Goal: Task Accomplishment & Management: Manage account settings

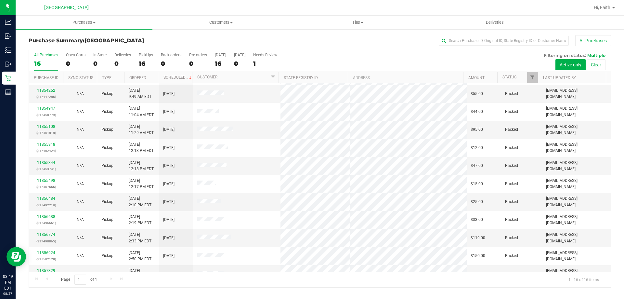
scroll to position [100, 0]
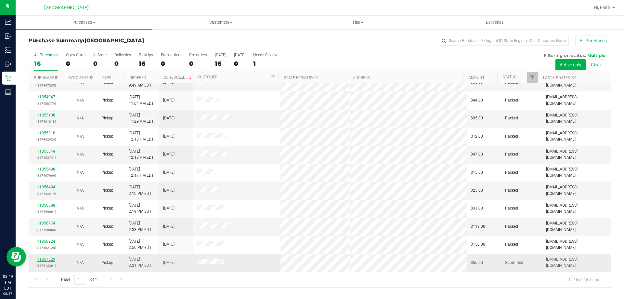
click at [51, 259] on link "11857329" at bounding box center [46, 259] width 18 height 5
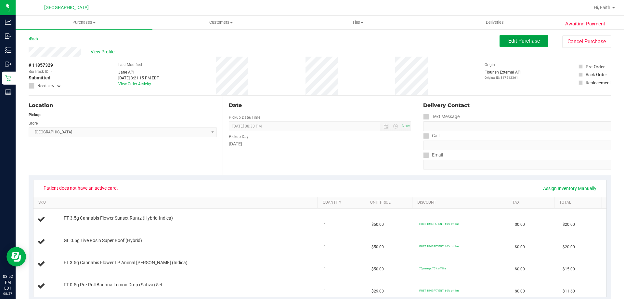
click at [532, 38] on span "Edit Purchase" at bounding box center [525, 41] width 32 height 6
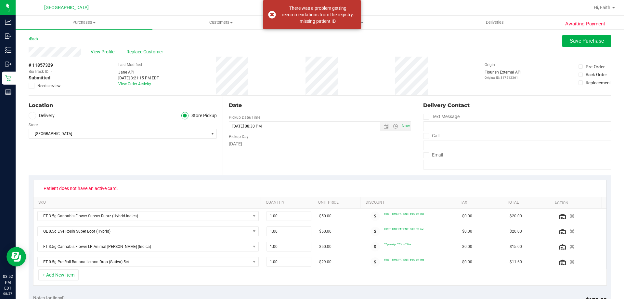
click at [34, 86] on span at bounding box center [32, 86] width 6 height 6
click at [0, 0] on input "Needs review" at bounding box center [0, 0] width 0 height 0
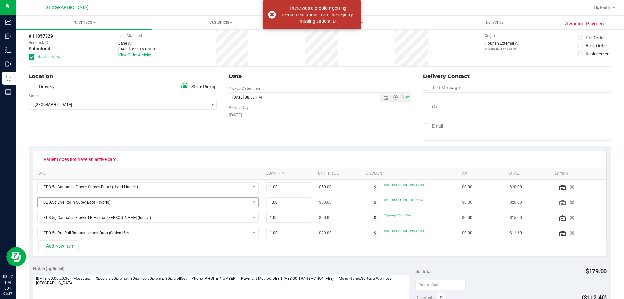
scroll to position [98, 0]
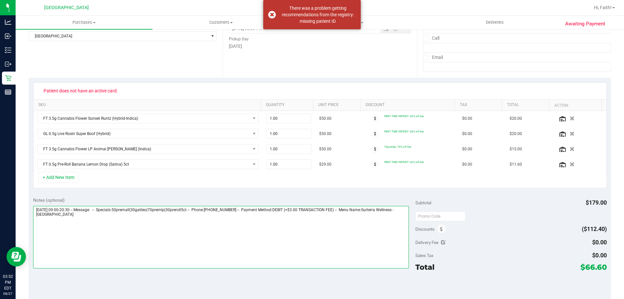
click at [208, 222] on textarea at bounding box center [221, 237] width 376 height 62
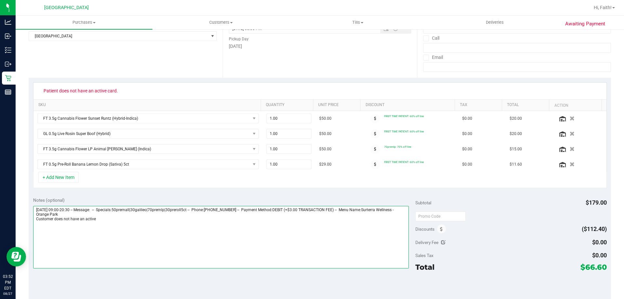
type textarea "Wednesday 08/27/2025 09:00-20:30 -- Message: -- Specials:50premall|30galileo|70…"
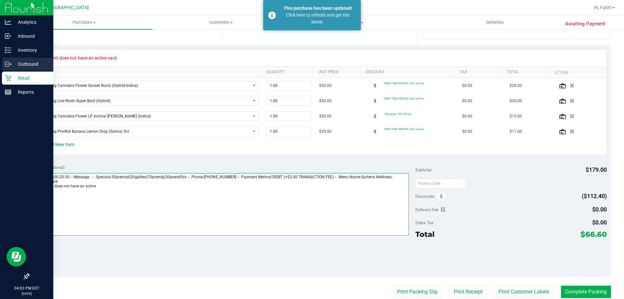
scroll to position [130, 0]
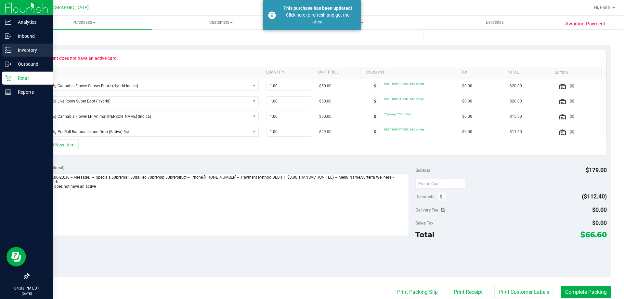
click at [33, 49] on p "Inventory" at bounding box center [30, 50] width 39 height 8
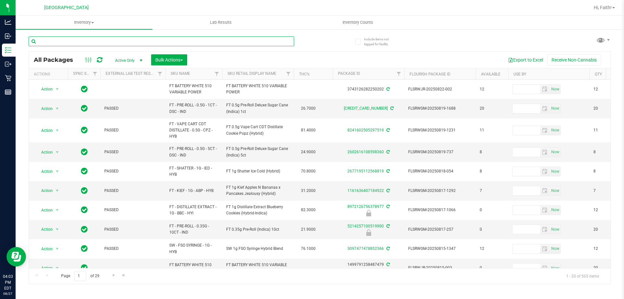
click at [173, 41] on input "text" at bounding box center [162, 41] width 266 height 10
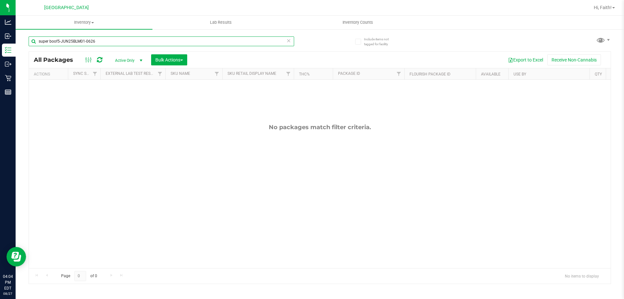
type input "super boof5-JUN25BLM01-0626"
click at [288, 42] on icon at bounding box center [289, 40] width 5 height 8
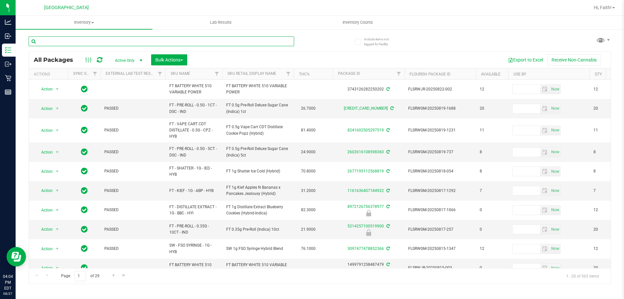
click at [115, 44] on input "text" at bounding box center [162, 41] width 266 height 10
type input "super boof"
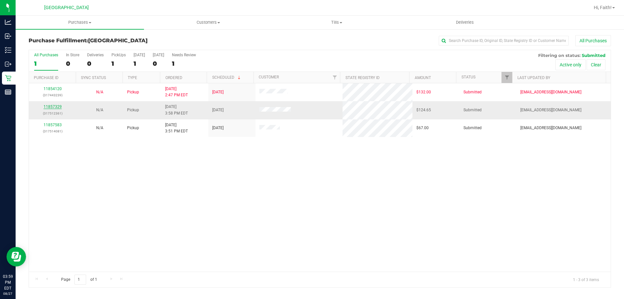
click at [51, 106] on link "11857329" at bounding box center [53, 106] width 18 height 5
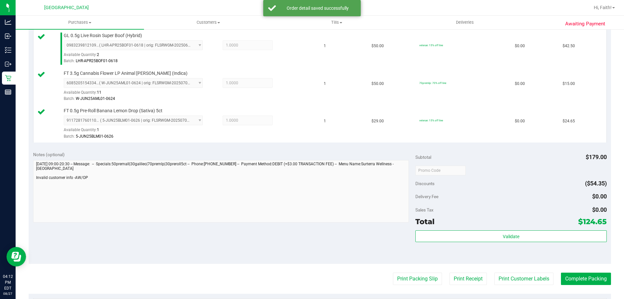
scroll to position [228, 0]
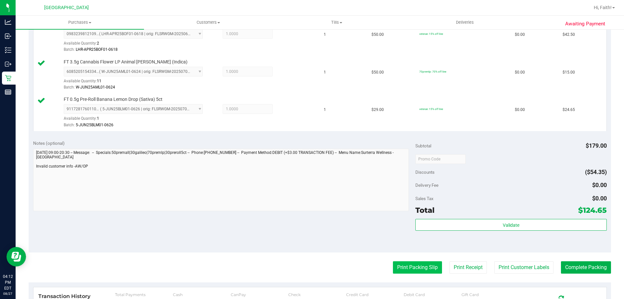
click at [423, 273] on button "Print Packing Slip" at bounding box center [417, 267] width 49 height 12
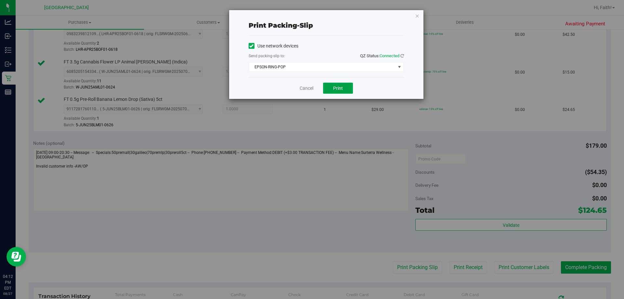
click at [339, 90] on span "Print" at bounding box center [338, 88] width 10 height 5
click at [415, 16] on icon "button" at bounding box center [417, 16] width 5 height 8
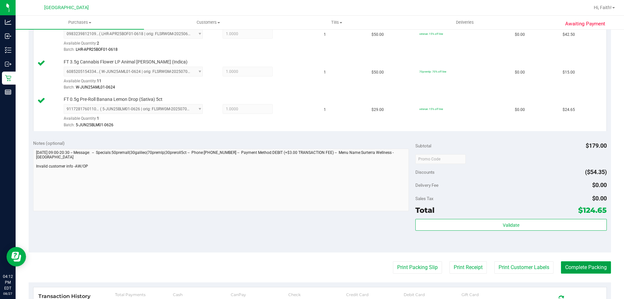
click at [574, 266] on button "Complete Packing" at bounding box center [586, 267] width 50 height 12
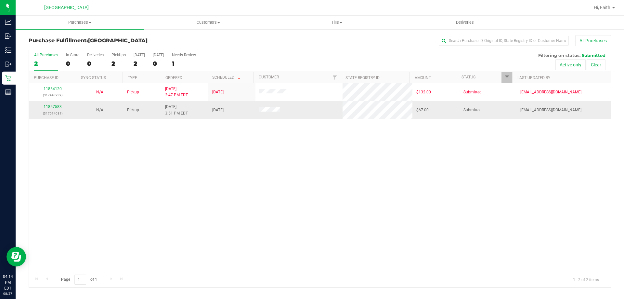
click at [51, 107] on link "11857583" at bounding box center [53, 106] width 18 height 5
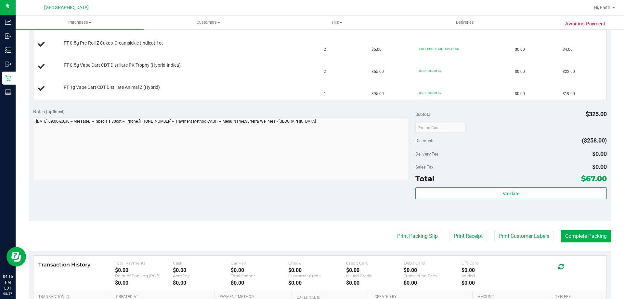
scroll to position [293, 0]
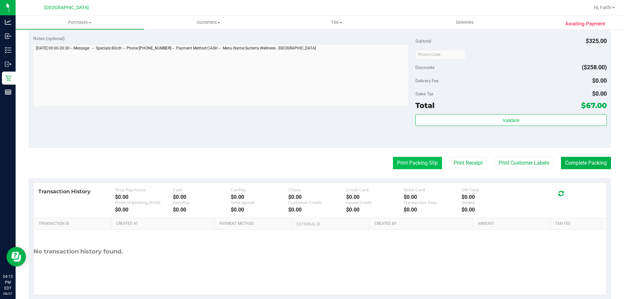
click at [400, 165] on button "Print Packing Slip" at bounding box center [417, 163] width 49 height 12
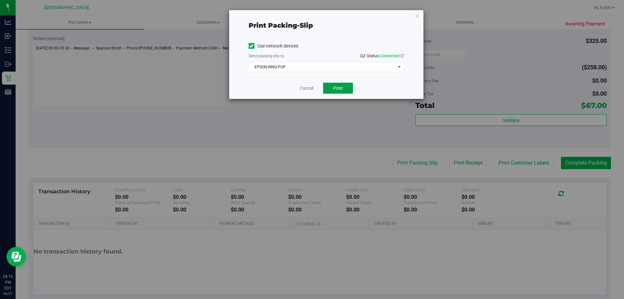
click at [348, 88] on button "Print" at bounding box center [338, 88] width 30 height 11
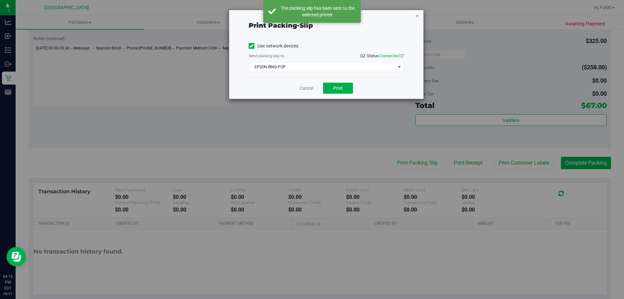
click at [419, 18] on icon "button" at bounding box center [417, 16] width 5 height 8
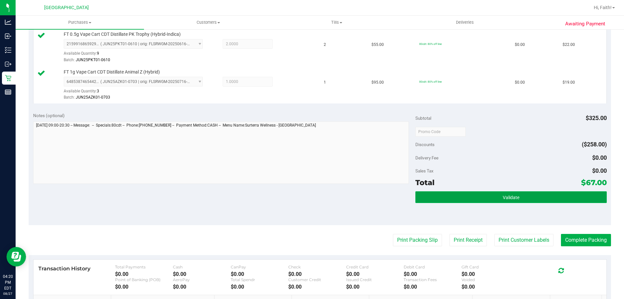
click at [457, 198] on button "Validate" at bounding box center [511, 197] width 191 height 12
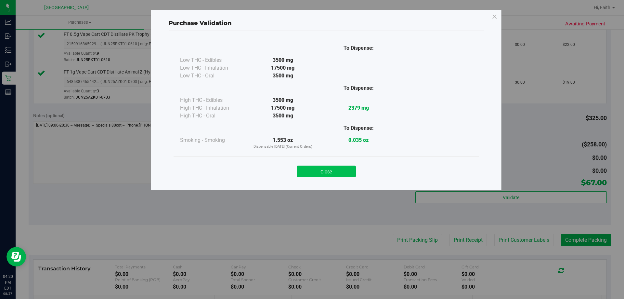
click at [348, 174] on button "Close" at bounding box center [326, 172] width 59 height 12
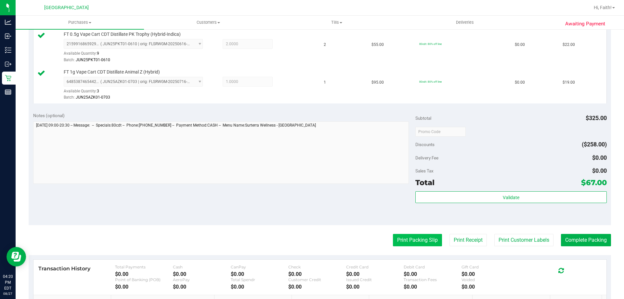
click at [433, 245] on button "Print Packing Slip" at bounding box center [417, 240] width 49 height 12
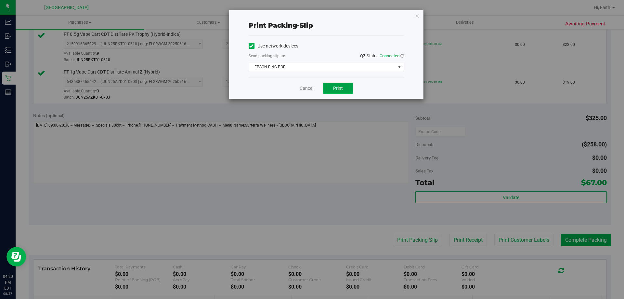
click at [337, 83] on button "Print" at bounding box center [338, 88] width 30 height 11
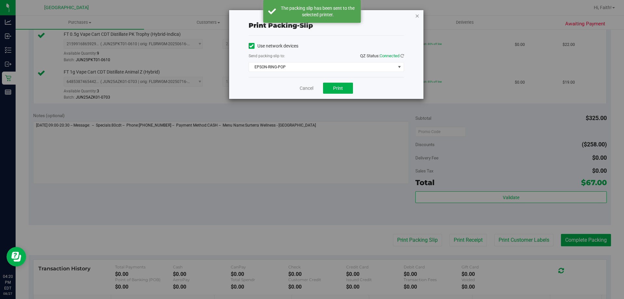
click at [418, 16] on icon "button" at bounding box center [417, 16] width 5 height 8
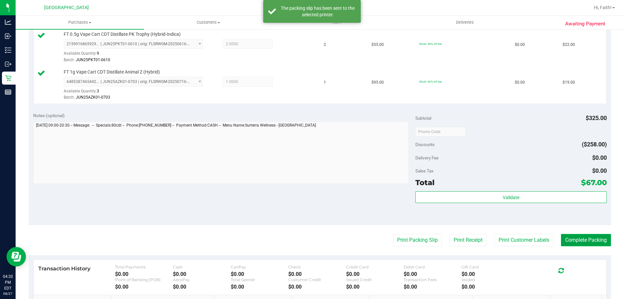
click at [597, 240] on button "Complete Packing" at bounding box center [586, 240] width 50 height 12
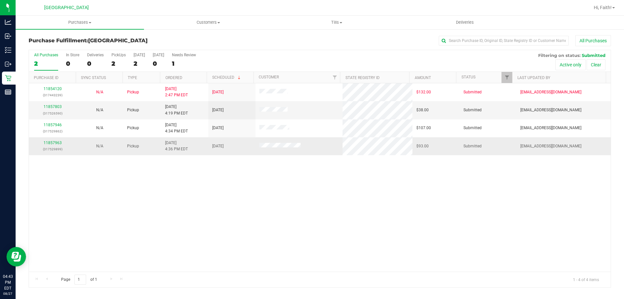
click at [191, 143] on td "[DATE] 4:36 PM EDT" at bounding box center [184, 146] width 47 height 18
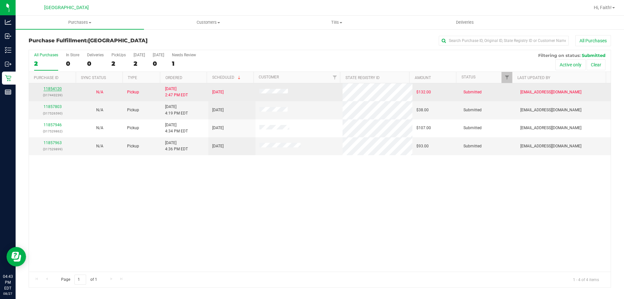
click at [58, 89] on link "11854120" at bounding box center [53, 89] width 18 height 5
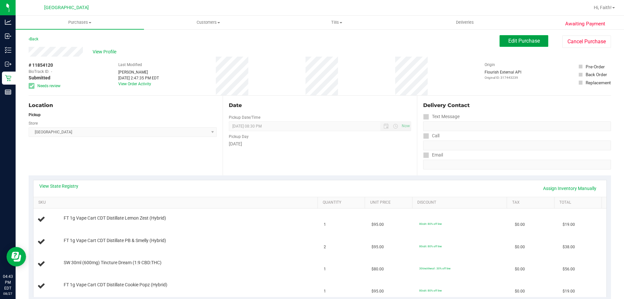
click at [526, 43] on span "Edit Purchase" at bounding box center [525, 41] width 32 height 6
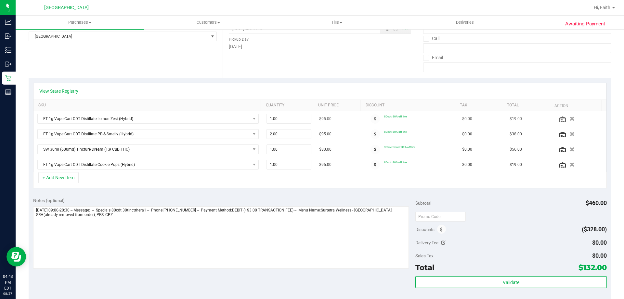
scroll to position [98, 0]
click at [338, 135] on td "$95.00" at bounding box center [338, 133] width 47 height 15
click at [567, 135] on button "button" at bounding box center [572, 133] width 11 height 7
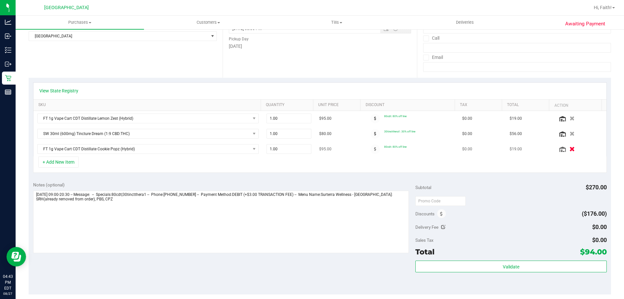
click at [570, 149] on icon "button" at bounding box center [573, 149] width 6 height 5
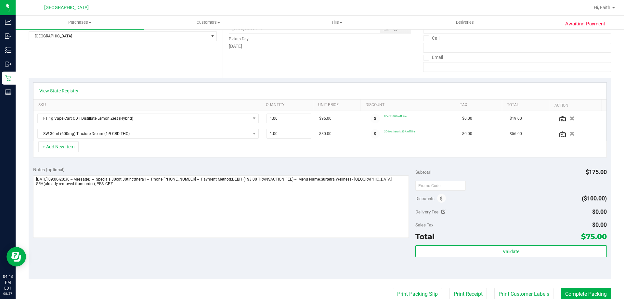
click at [122, 151] on div "+ Add New Item" at bounding box center [320, 149] width 574 height 16
click at [60, 149] on button "+ Add New Item" at bounding box center [58, 146] width 40 height 11
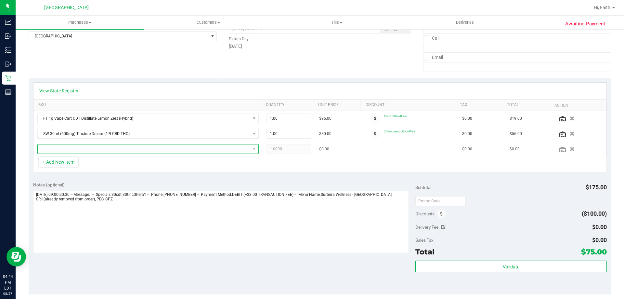
click at [97, 150] on span "NO DATA FOUND" at bounding box center [144, 148] width 213 height 9
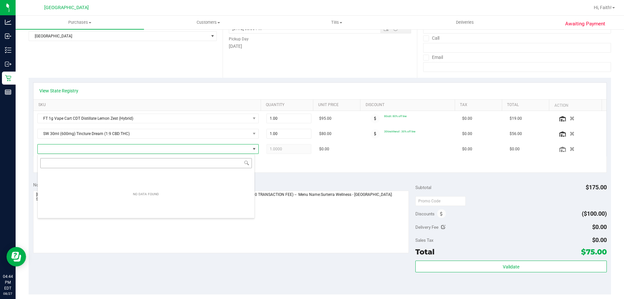
scroll to position [10, 218]
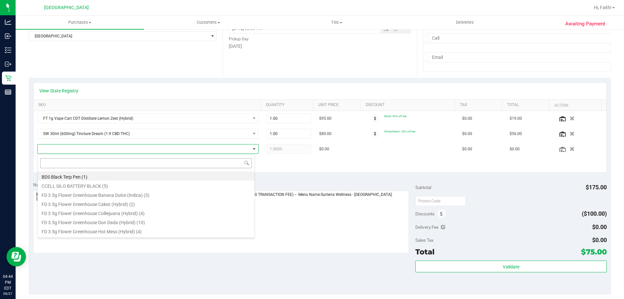
click at [98, 166] on input at bounding box center [146, 163] width 212 height 10
click at [303, 174] on div "View State Registry SKU Quantity Unit Price Discount Tax Total Action FT 1g Vap…" at bounding box center [320, 128] width 583 height 100
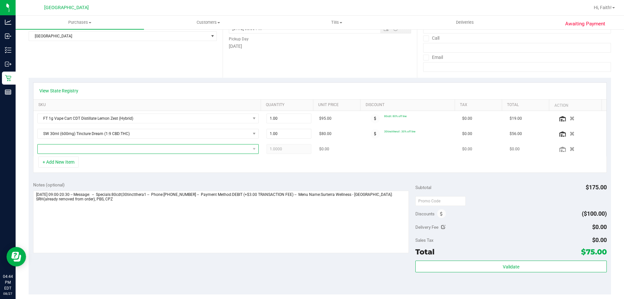
click at [114, 152] on span "NO DATA FOUND" at bounding box center [144, 148] width 213 height 9
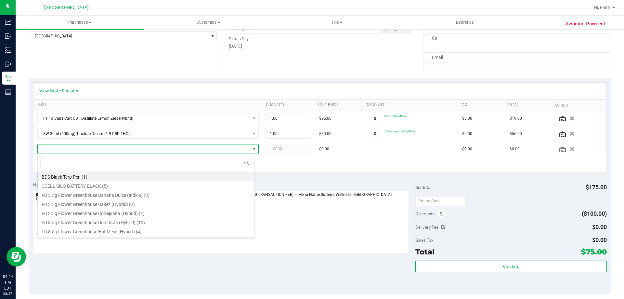
click at [263, 183] on div "Notes (optional)" at bounding box center [224, 184] width 383 height 7
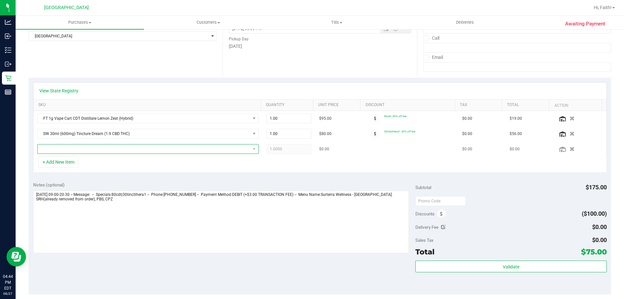
click at [80, 148] on span "NO DATA FOUND" at bounding box center [144, 148] width 213 height 9
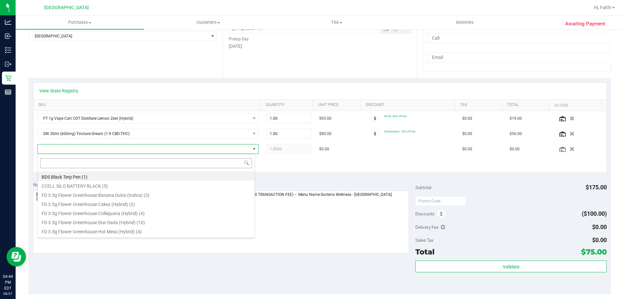
drag, startPoint x: 78, startPoint y: 167, endPoint x: 74, endPoint y: 167, distance: 3.6
click at [78, 167] on input at bounding box center [146, 163] width 212 height 10
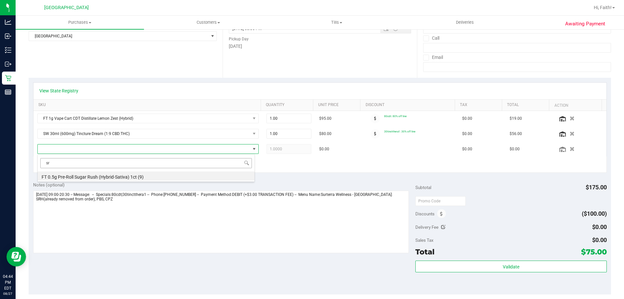
type input "s"
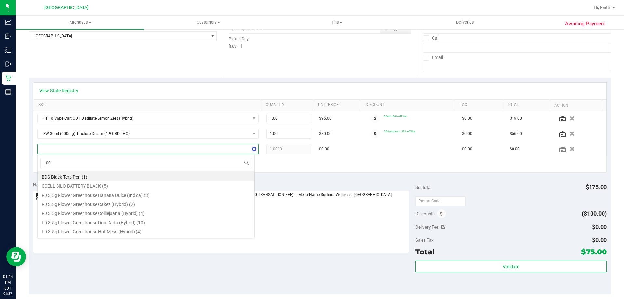
type input "007"
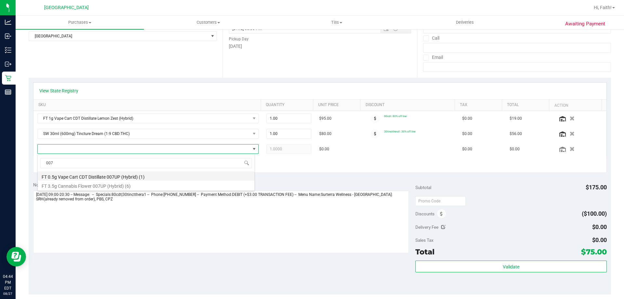
click at [108, 175] on li "FT 0.5g Vape Cart CDT Distillate 007UP (Hybrid) (1)" at bounding box center [146, 175] width 217 height 9
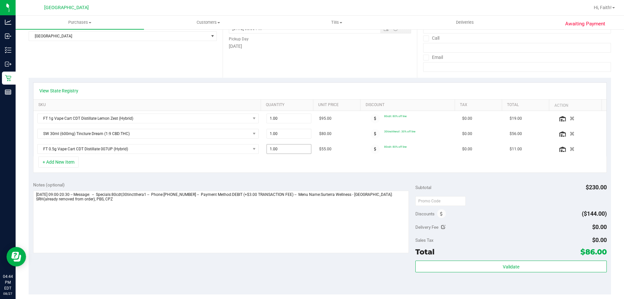
click at [276, 150] on span "1.00 1" at bounding box center [289, 149] width 45 height 10
click at [276, 150] on input "1" at bounding box center [289, 148] width 45 height 9
type input "2"
type input "2.00"
click at [269, 157] on div "+ Add New Item" at bounding box center [320, 164] width 574 height 16
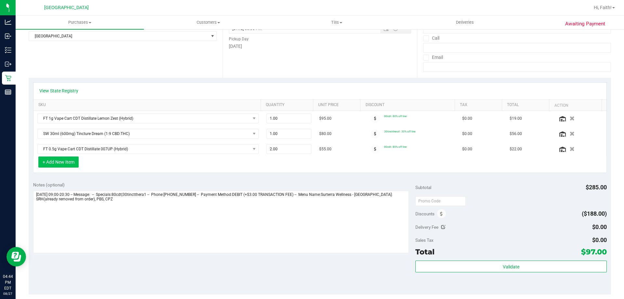
click at [62, 165] on button "+ Add New Item" at bounding box center [58, 161] width 40 height 11
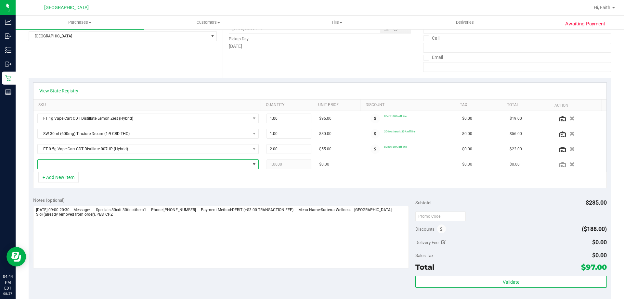
click at [87, 164] on span "NO DATA FOUND" at bounding box center [144, 164] width 213 height 9
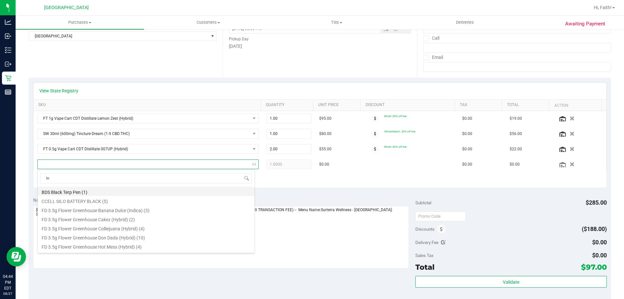
type input "lnc"
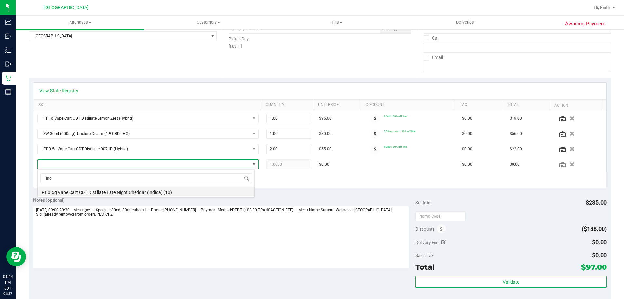
click at [117, 195] on li "FT 0.5g Vape Cart CDT Distillate Late Night Cheddar (Indica) (10)" at bounding box center [146, 191] width 217 height 9
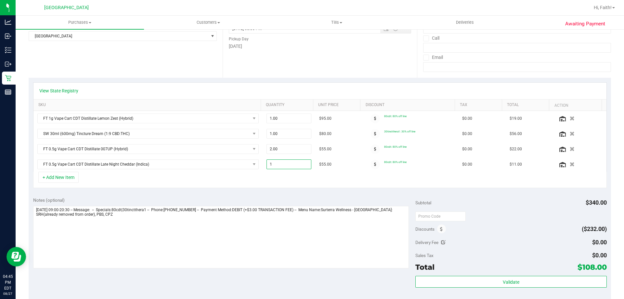
click at [282, 164] on span "1.00 1" at bounding box center [289, 164] width 45 height 10
click at [281, 164] on input "1" at bounding box center [289, 164] width 45 height 9
type input "2"
type input "2.00"
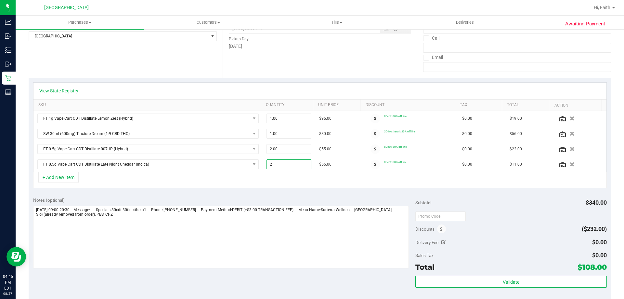
click at [275, 188] on div "+ Add New Item" at bounding box center [320, 180] width 574 height 16
click at [130, 186] on div "+ Add New Item" at bounding box center [320, 180] width 574 height 16
click at [62, 180] on button "+ Add New Item" at bounding box center [58, 177] width 40 height 11
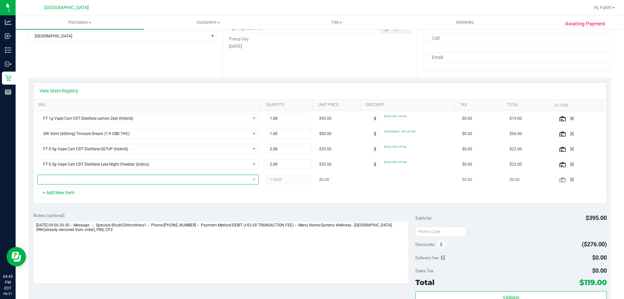
click at [74, 179] on span "NO DATA FOUND" at bounding box center [144, 179] width 213 height 9
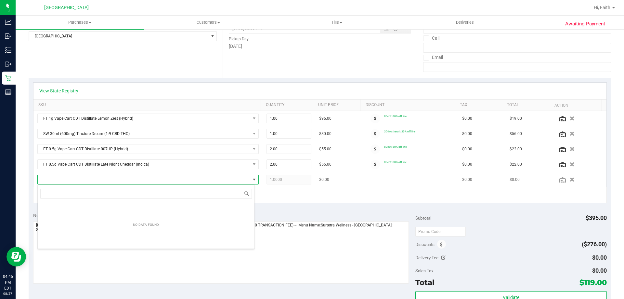
scroll to position [10, 216]
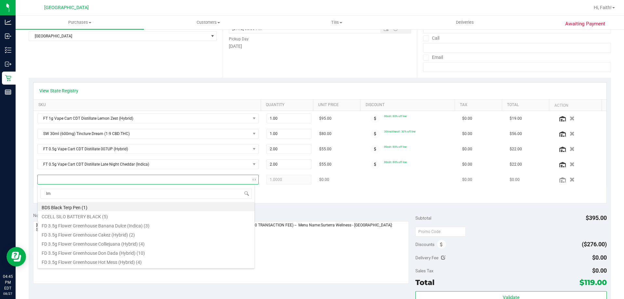
type input "lmn"
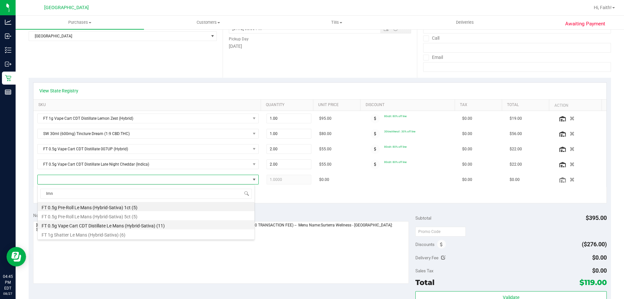
click at [94, 227] on li "FT 0.5g Vape Cart CDT Distillate Le Mans (Hybrid-Sativa) (11)" at bounding box center [146, 224] width 217 height 9
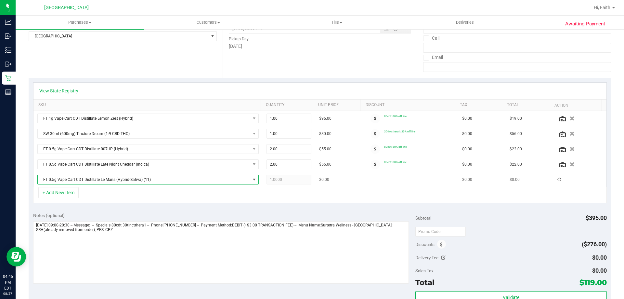
click at [283, 181] on span "1.0000 1" at bounding box center [289, 180] width 45 height 10
click at [283, 181] on span "1.00 1" at bounding box center [289, 180] width 45 height 10
click at [283, 181] on input "1" at bounding box center [289, 179] width 45 height 9
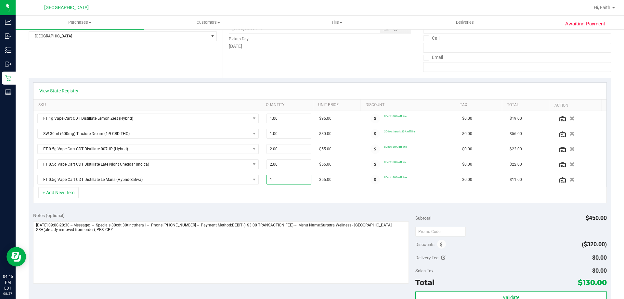
type input "2"
type input "2.00"
click at [280, 191] on div "+ Add New Item" at bounding box center [320, 195] width 574 height 16
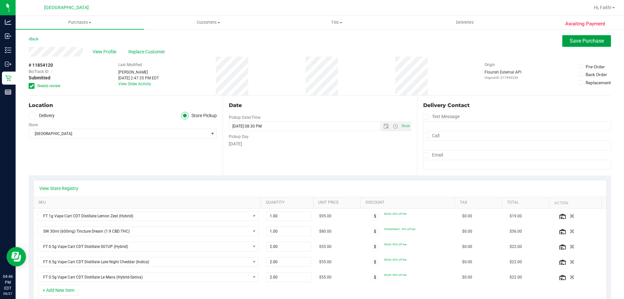
click at [564, 44] on button "Save Purchase" at bounding box center [587, 41] width 49 height 12
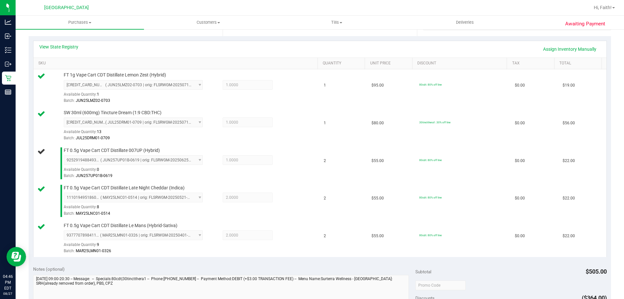
scroll to position [137, 0]
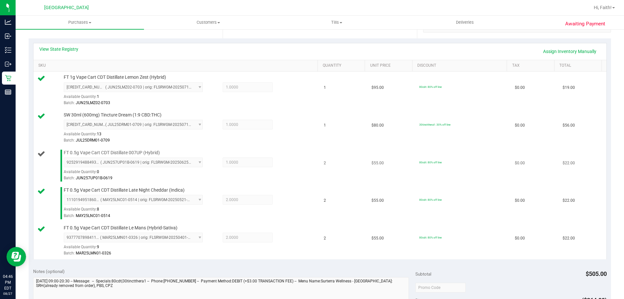
click at [179, 150] on div "FT 0.5g Vape Cart CDT Distillate 007UP (Hybrid) 9252919488493634 ( JUN257UP01B-…" at bounding box center [187, 166] width 254 height 32
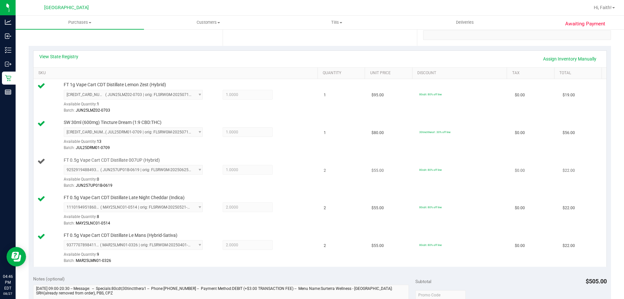
scroll to position [133, 0]
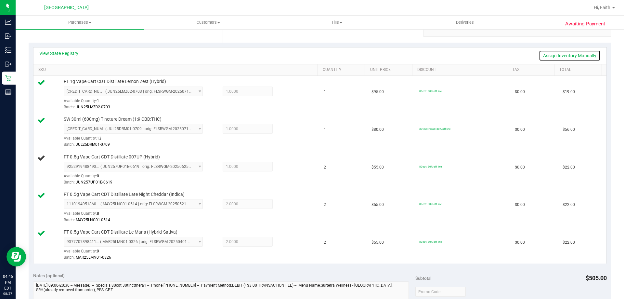
click at [563, 53] on link "Assign Inventory Manually" at bounding box center [570, 55] width 62 height 11
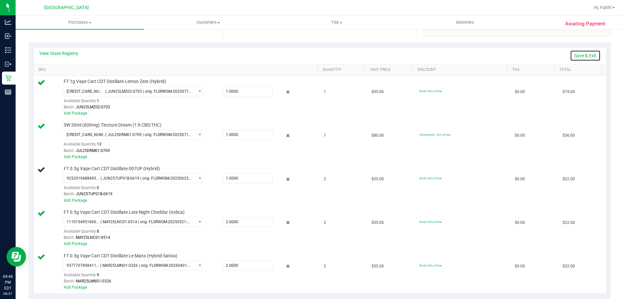
click at [580, 51] on link "Save & Exit" at bounding box center [585, 55] width 31 height 11
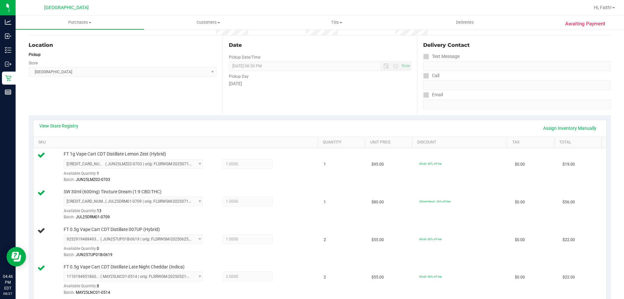
scroll to position [0, 0]
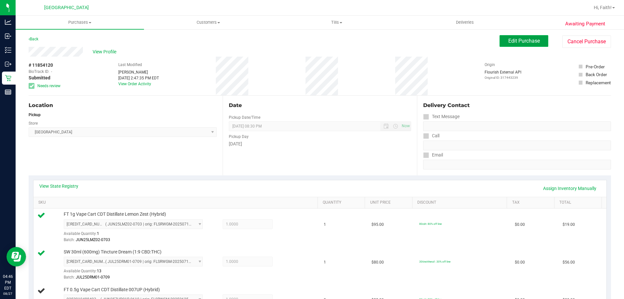
click at [516, 40] on span "Edit Purchase" at bounding box center [525, 41] width 32 height 6
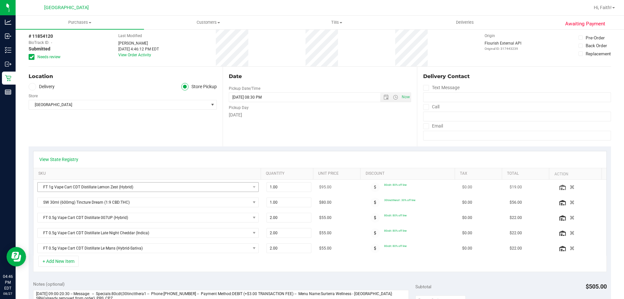
scroll to position [98, 0]
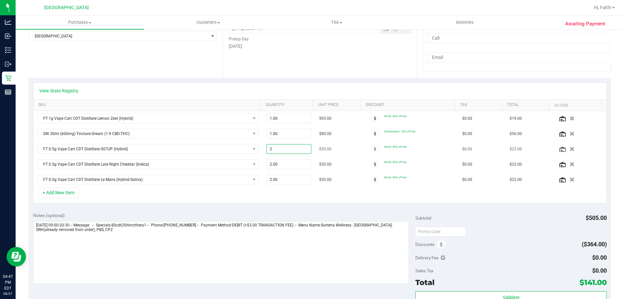
click at [287, 148] on span "2.00 2" at bounding box center [289, 149] width 45 height 10
click at [288, 148] on input "2" at bounding box center [289, 148] width 45 height 9
type input "1"
type input "1.00"
click at [272, 195] on div "+ Add New Item" at bounding box center [320, 195] width 574 height 16
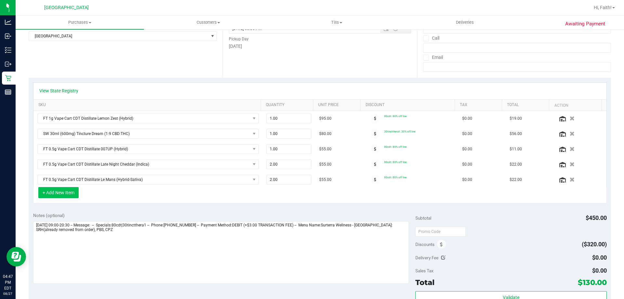
click at [72, 194] on button "+ Add New Item" at bounding box center [58, 192] width 40 height 11
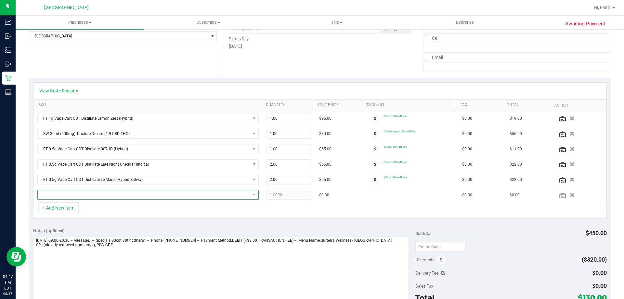
click at [228, 195] on span "NO DATA FOUND" at bounding box center [144, 194] width 213 height 9
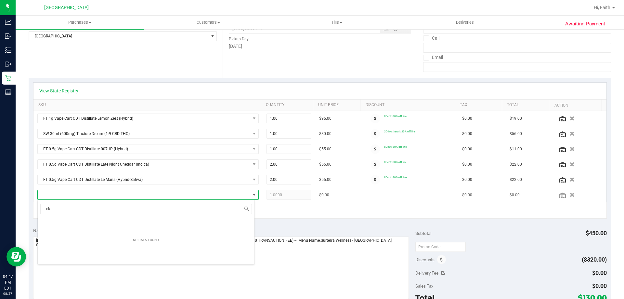
scroll to position [10, 216]
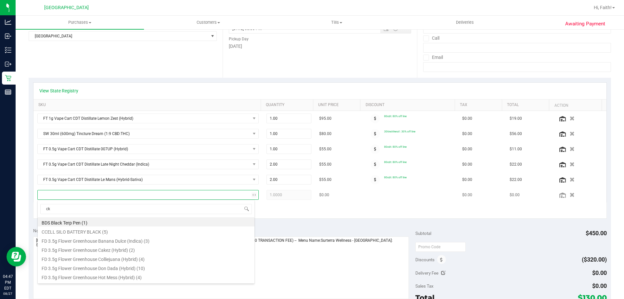
type input "ckz"
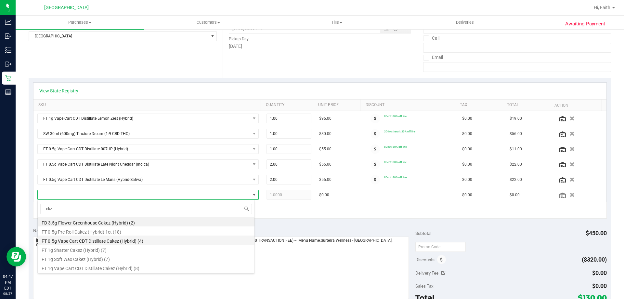
click at [83, 241] on li "FT 0.5g Vape Cart CDT Distillate Cakez (Hybrid) (4)" at bounding box center [146, 239] width 217 height 9
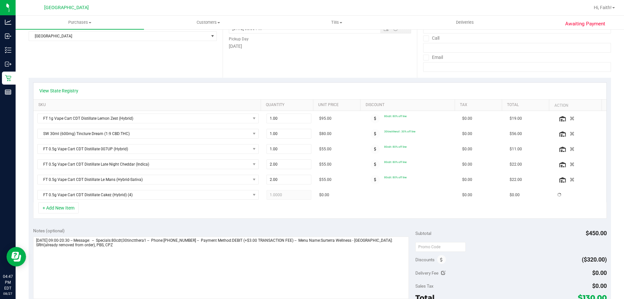
click at [230, 225] on div "Notes (optional) Subtotal $450.00 Discounts ($320.00) Delivery Fee $0.00 Sales …" at bounding box center [320, 281] width 583 height 117
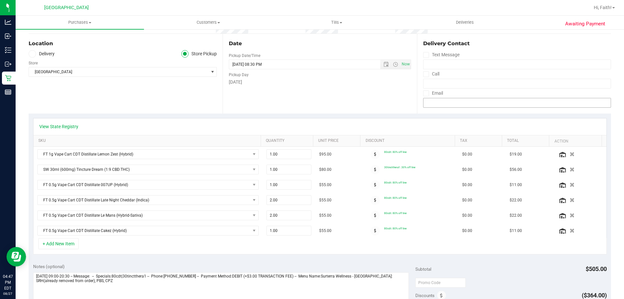
scroll to position [0, 0]
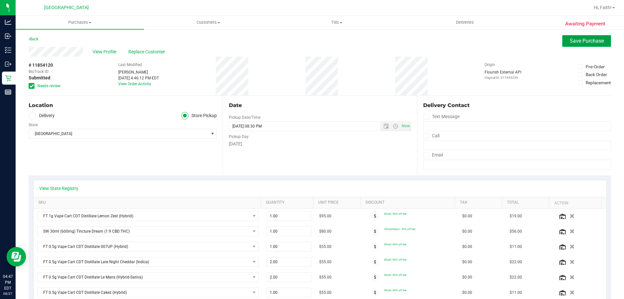
click at [572, 45] on button "Save Purchase" at bounding box center [587, 41] width 49 height 12
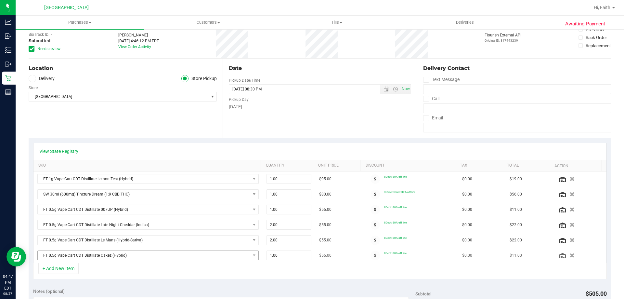
scroll to position [130, 0]
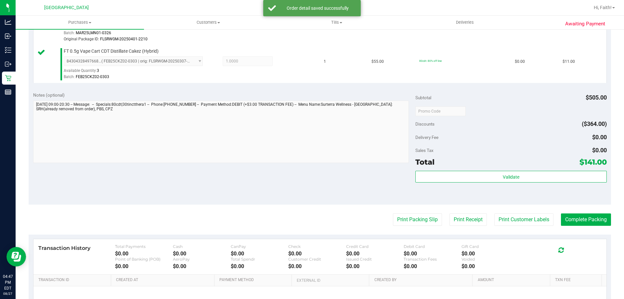
scroll to position [390, 0]
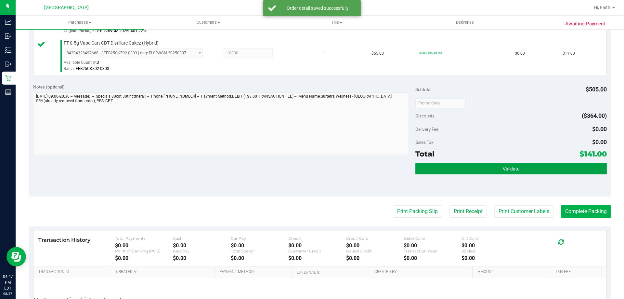
click at [458, 166] on button "Validate" at bounding box center [511, 169] width 191 height 12
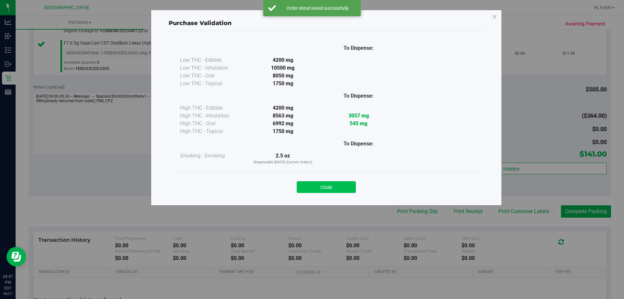
click at [329, 192] on button "Close" at bounding box center [326, 187] width 59 height 12
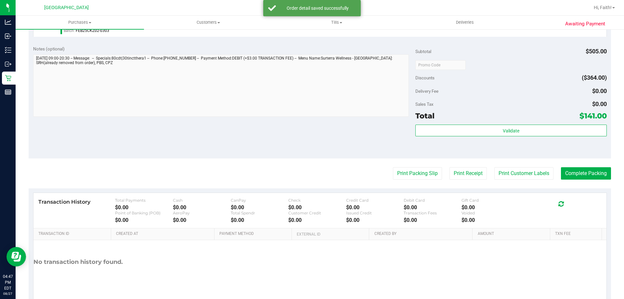
scroll to position [452, 0]
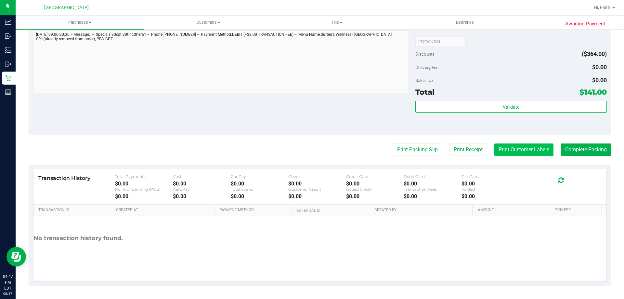
click at [521, 149] on button "Print Customer Labels" at bounding box center [524, 149] width 59 height 12
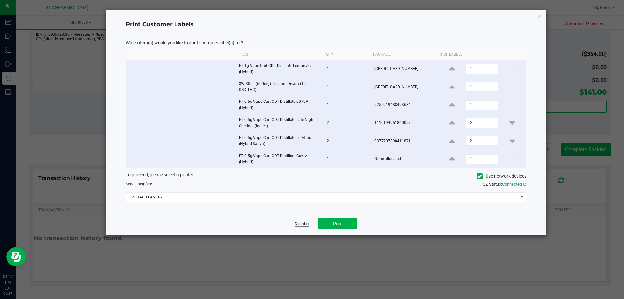
click at [303, 222] on link "Dismiss" at bounding box center [302, 224] width 14 height 6
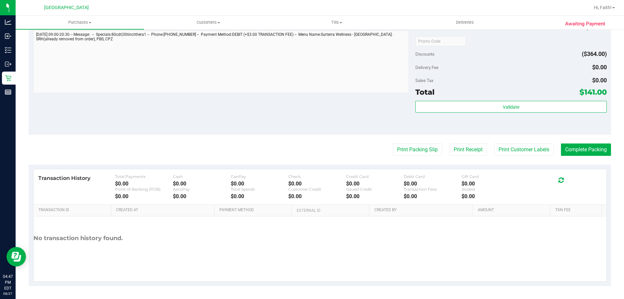
click at [584, 148] on button "Complete Packing" at bounding box center [586, 149] width 50 height 12
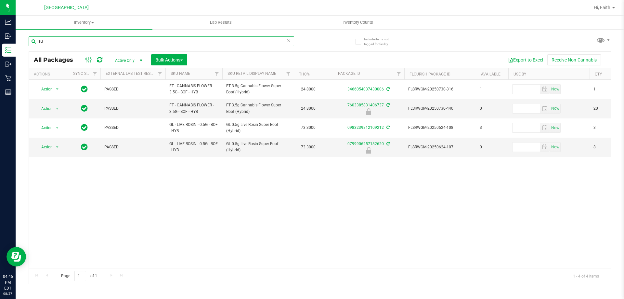
type input "s"
type input "007"
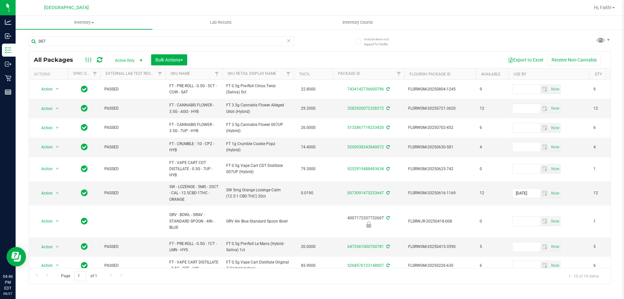
click at [280, 75] on th "Sku Retail Display Name" at bounding box center [258, 73] width 72 height 11
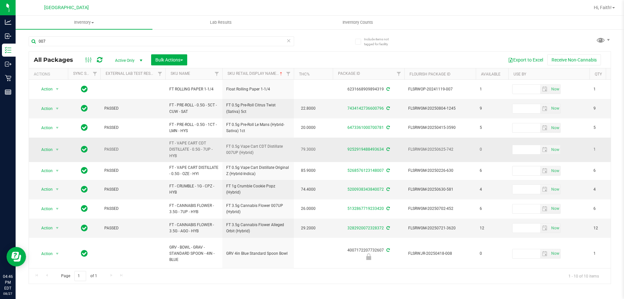
scroll to position [31, 0]
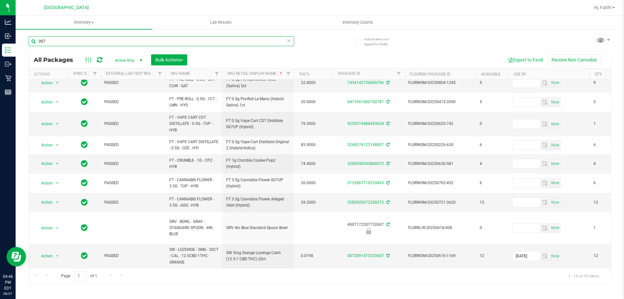
click at [68, 43] on input "007" at bounding box center [162, 41] width 266 height 10
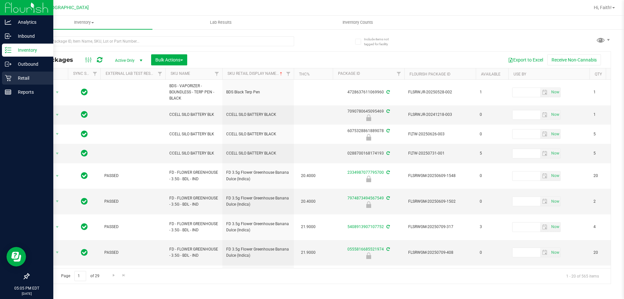
drag, startPoint x: 19, startPoint y: 81, endPoint x: 31, endPoint y: 73, distance: 14.2
click at [20, 81] on p "Retail" at bounding box center [30, 78] width 39 height 8
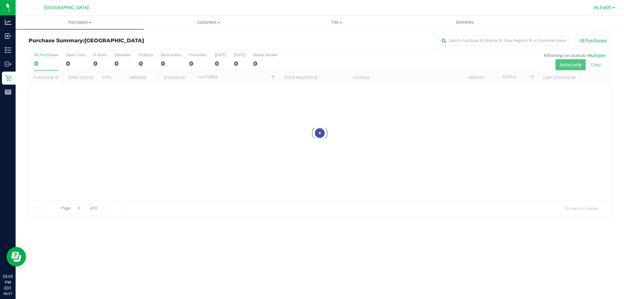
click at [612, 11] on link "Hi, Faith!" at bounding box center [605, 7] width 26 height 7
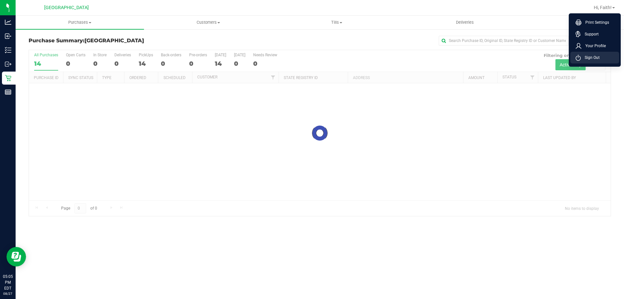
click at [587, 61] on li "Sign Out" at bounding box center [595, 58] width 49 height 12
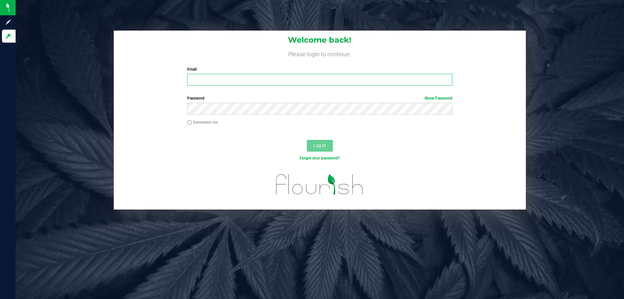
click at [279, 77] on input "Email" at bounding box center [319, 80] width 265 height 12
type input "[EMAIL_ADDRESS][DOMAIN_NAME]"
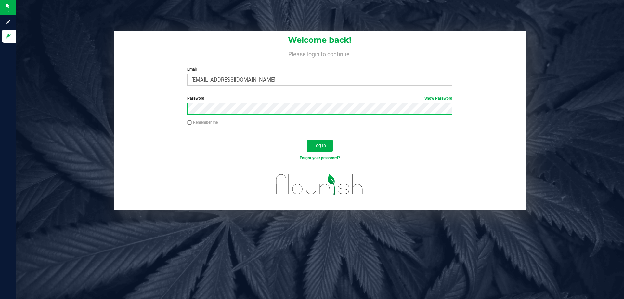
click at [307, 140] on button "Log In" at bounding box center [320, 146] width 26 height 12
